Goal: Task Accomplishment & Management: Complete application form

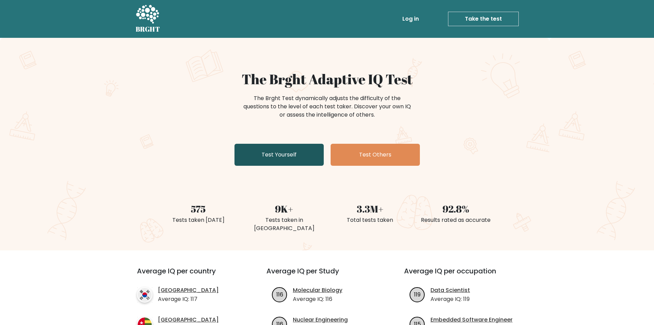
click at [294, 151] on link "Test Yourself" at bounding box center [279, 155] width 89 height 22
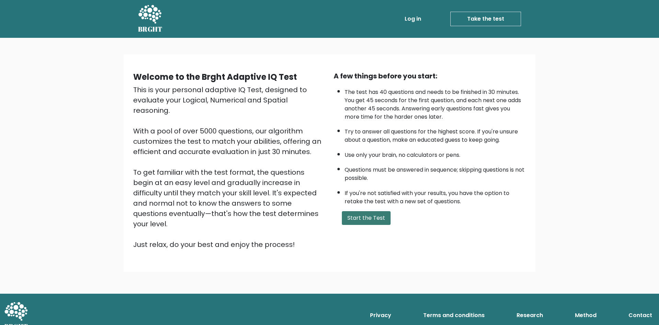
click at [363, 220] on button "Start the Test" at bounding box center [366, 218] width 49 height 14
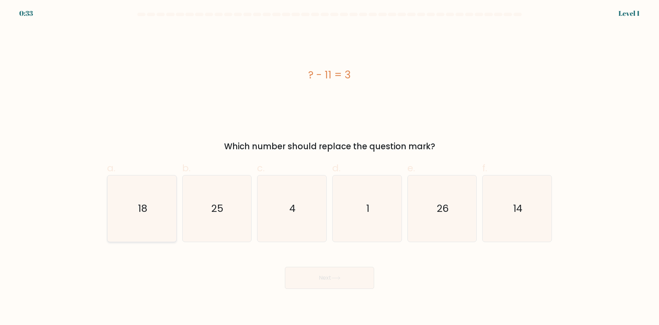
click at [143, 204] on text "18" at bounding box center [142, 208] width 9 height 14
click at [330, 167] on input "a. 18" at bounding box center [330, 164] width 0 height 4
radio input "true"
click at [309, 274] on button "Next" at bounding box center [329, 278] width 89 height 22
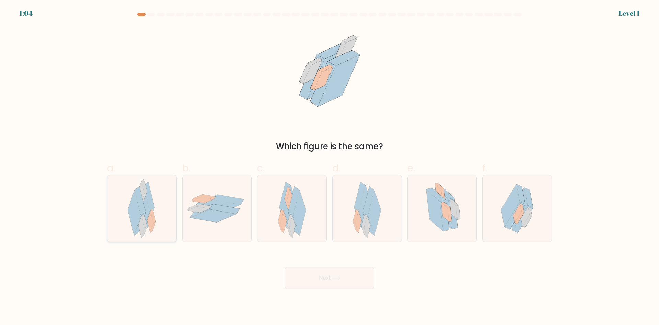
click at [146, 220] on icon at bounding box center [143, 207] width 13 height 45
click at [330, 167] on input "a." at bounding box center [330, 164] width 0 height 4
radio input "true"
click at [308, 279] on button "Next" at bounding box center [329, 278] width 89 height 22
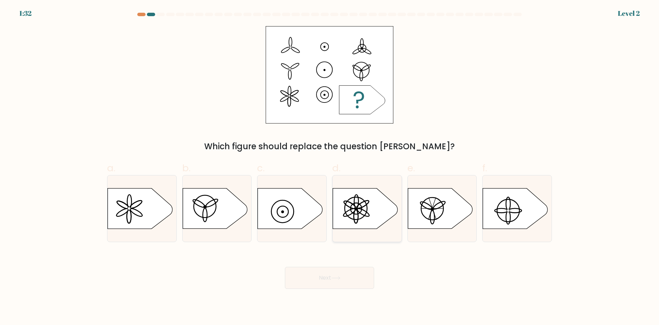
click at [370, 211] on icon at bounding box center [365, 208] width 65 height 40
click at [330, 167] on input "d." at bounding box center [330, 164] width 0 height 4
radio input "true"
click at [330, 283] on button "Next" at bounding box center [329, 278] width 89 height 22
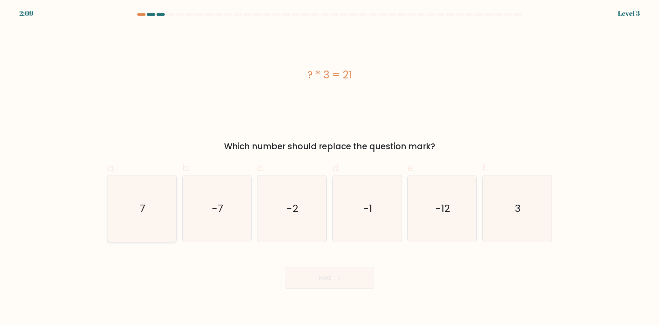
click at [159, 199] on icon "7" at bounding box center [142, 208] width 66 height 66
click at [330, 167] on input "a. 7" at bounding box center [330, 164] width 0 height 4
radio input "true"
click at [331, 286] on button "Next" at bounding box center [329, 278] width 89 height 22
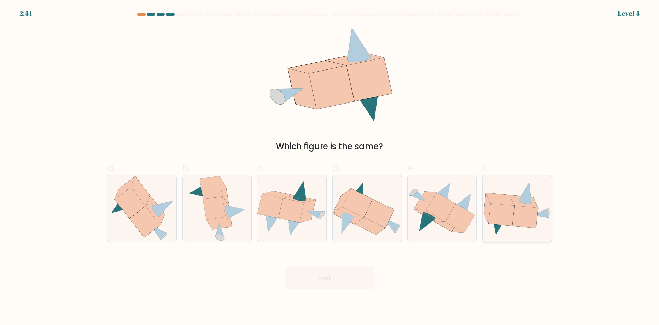
click at [508, 228] on icon at bounding box center [517, 208] width 69 height 54
click at [330, 167] on input "f." at bounding box center [330, 164] width 0 height 4
radio input "true"
click at [383, 226] on icon at bounding box center [367, 208] width 69 height 57
click at [330, 167] on input "d." at bounding box center [330, 164] width 0 height 4
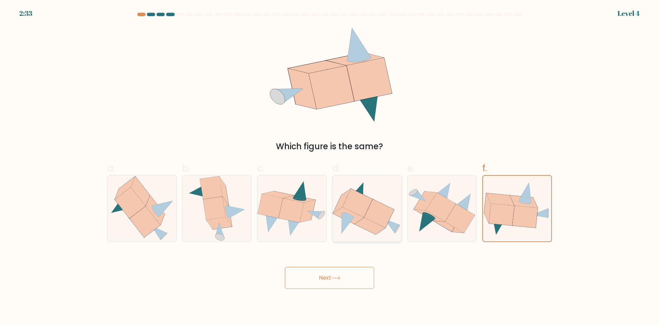
radio input "true"
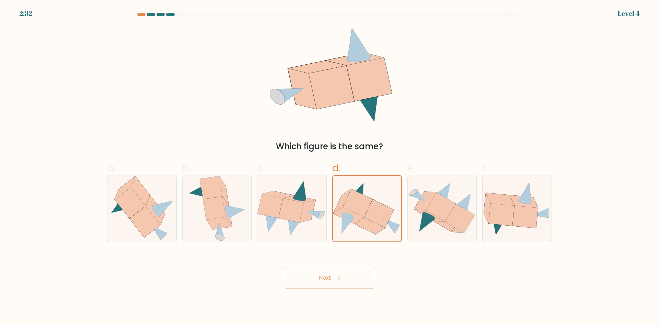
click at [337, 279] on icon at bounding box center [335, 278] width 9 height 4
